Goal: Information Seeking & Learning: Find specific fact

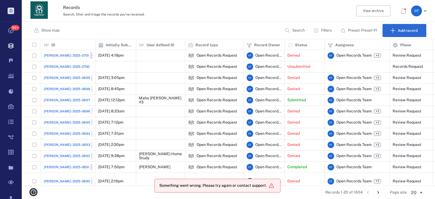
scroll to position [142, 409]
click at [49, 103] on div "[PERSON_NAME]-2025-0697" at bounding box center [68, 100] width 49 height 11
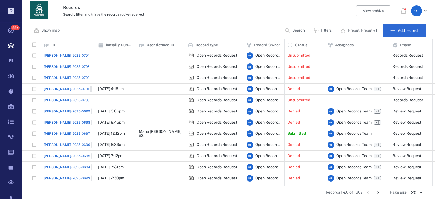
scroll to position [142, 409]
click at [52, 132] on span "[PERSON_NAME]-2025-0697" at bounding box center [67, 133] width 46 height 5
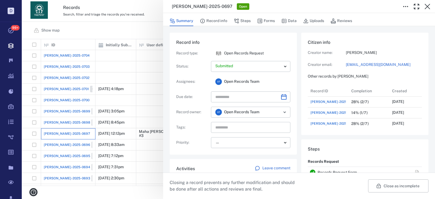
scroll to position [104, 0]
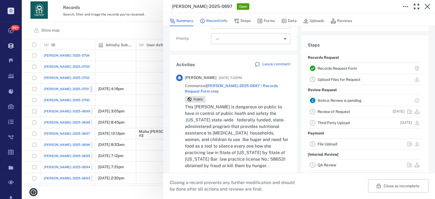
click at [217, 21] on button "Record info" at bounding box center [213, 21] width 27 height 10
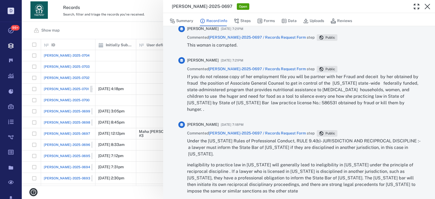
scroll to position [497, 0]
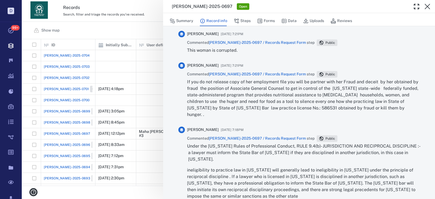
click at [315, 108] on p "If you do not release copy of her employment file you will be partner with her …" at bounding box center [303, 98] width 233 height 39
click at [301, 103] on p "If you do not release copy of her employment file you will be partner with her …" at bounding box center [303, 98] width 233 height 39
click at [202, 90] on p "If you do not release copy of her employment file you will be partner with her …" at bounding box center [303, 98] width 233 height 39
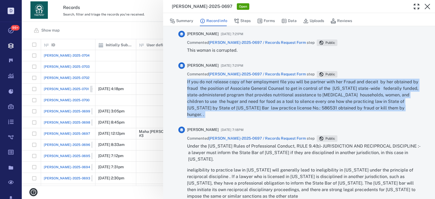
click at [202, 90] on p "If you do not release copy of her employment file you will be partner with her …" at bounding box center [303, 98] width 233 height 39
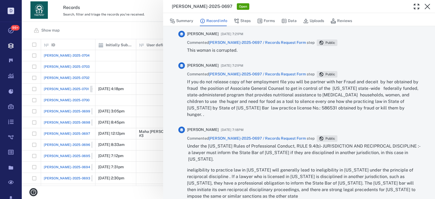
click at [231, 54] on p "This woman is corrupted." at bounding box center [262, 50] width 150 height 7
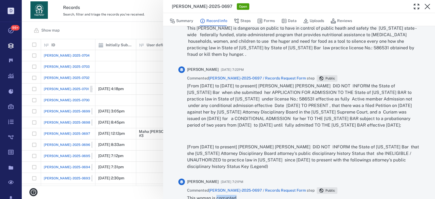
scroll to position [349, 0]
